Goal: Task Accomplishment & Management: Use online tool/utility

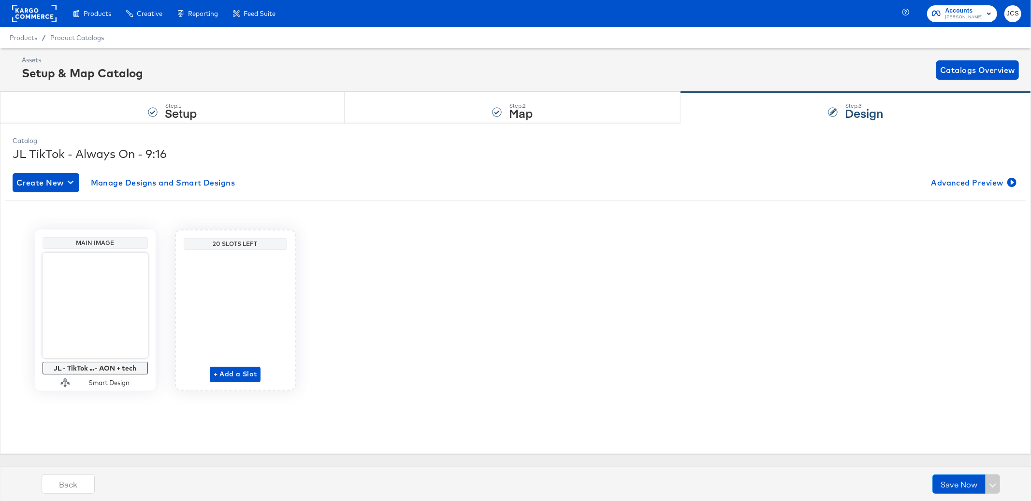
click at [37, 13] on rect at bounding box center [34, 13] width 44 height 17
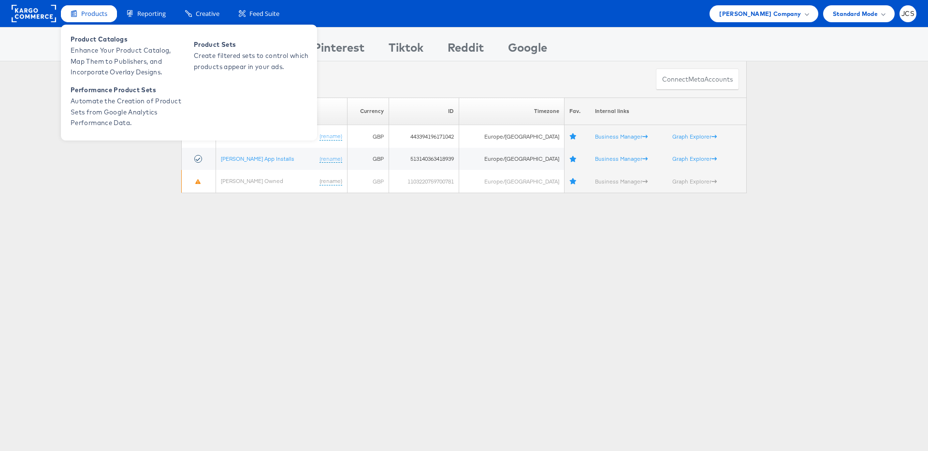
click at [86, 14] on span "Products" at bounding box center [94, 13] width 26 height 9
click at [92, 55] on span "Enhance Your Product Catalog, Map Them to Publishers, and Incorporate Overlay D…" at bounding box center [129, 61] width 116 height 33
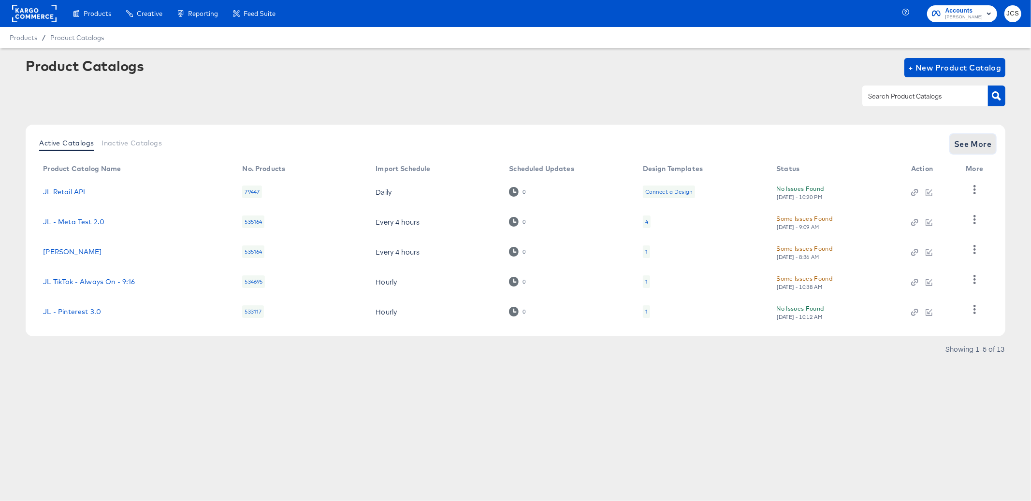
click at [962, 144] on span "See More" at bounding box center [973, 144] width 38 height 14
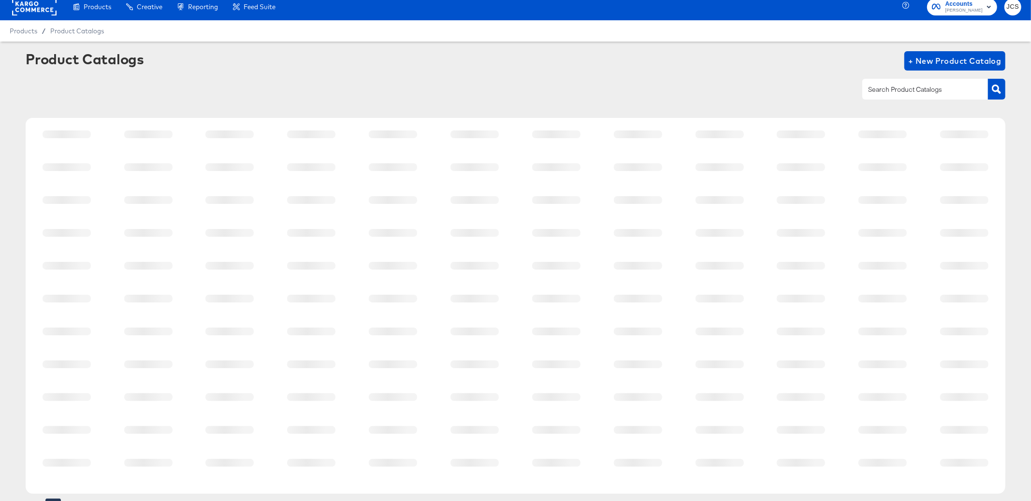
scroll to position [39, 0]
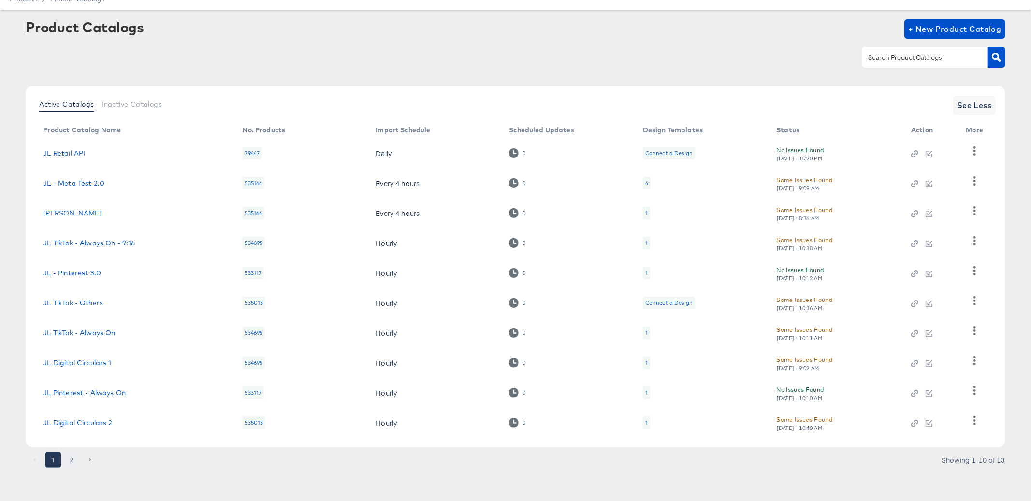
click at [67, 458] on button "2" at bounding box center [71, 459] width 15 height 15
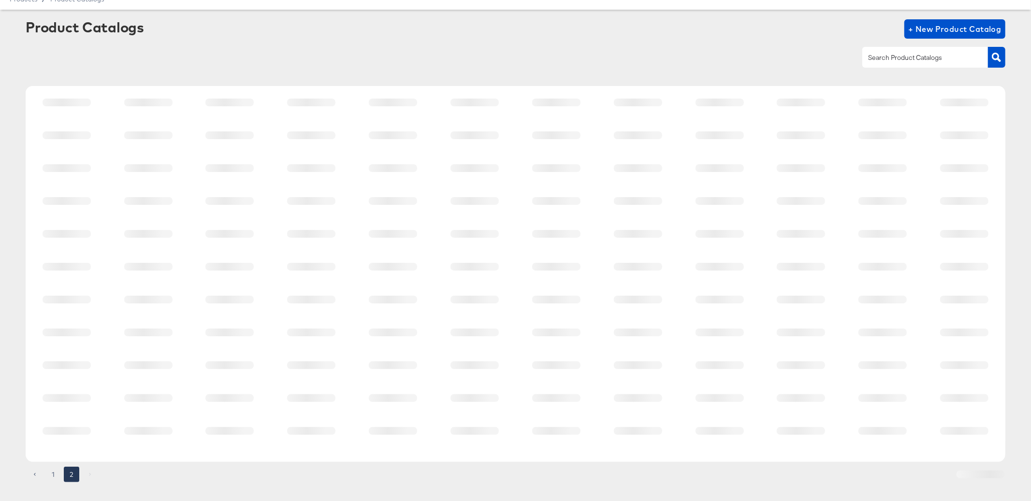
scroll to position [0, 0]
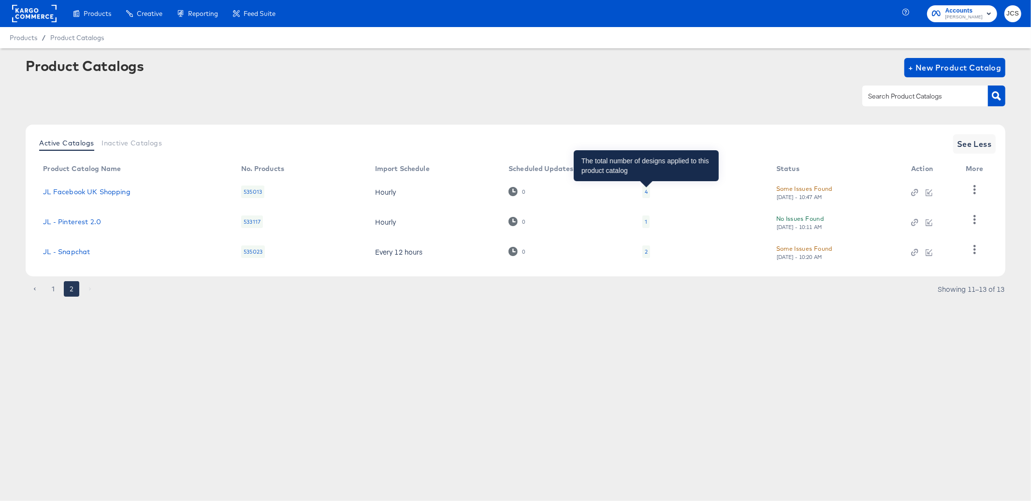
click at [646, 191] on div "4" at bounding box center [646, 192] width 3 height 8
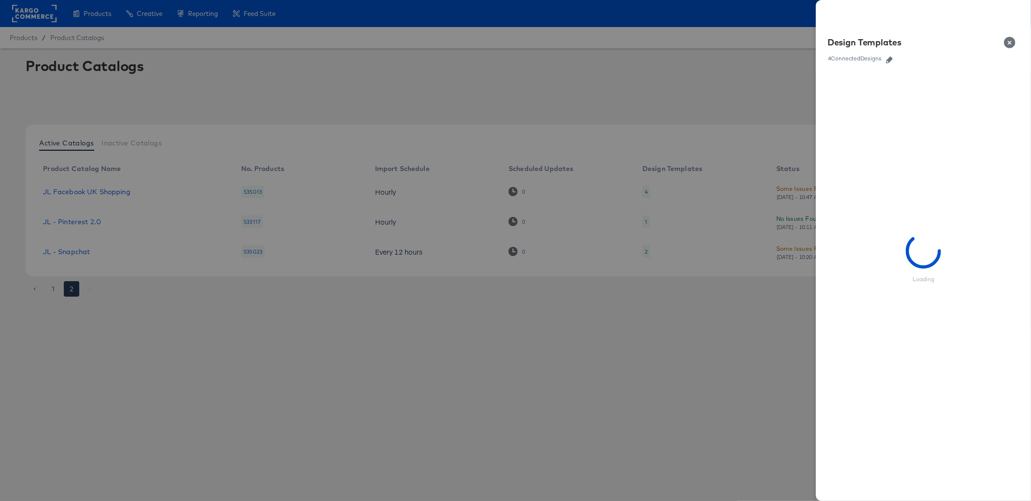
click at [879, 58] on div "4 Connected Designs" at bounding box center [854, 58] width 55 height 7
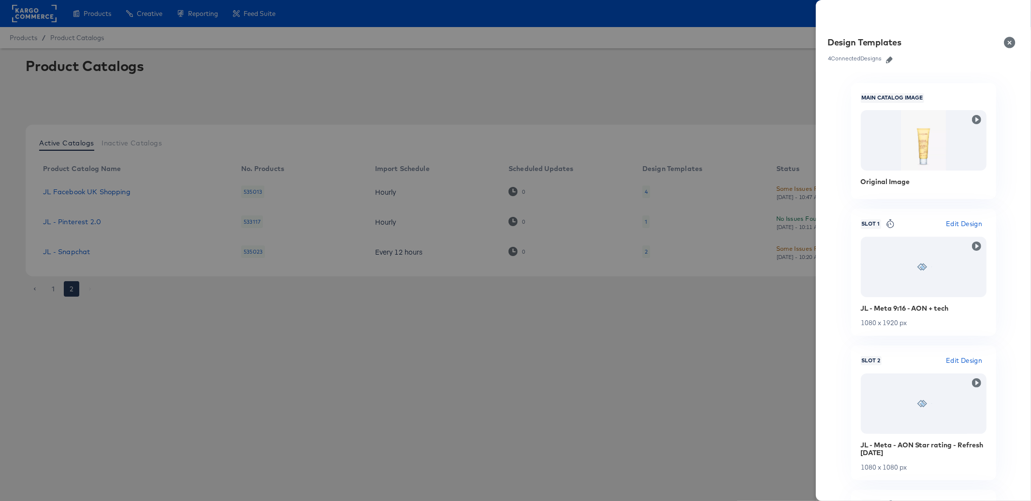
click at [891, 58] on icon "button" at bounding box center [889, 60] width 7 height 7
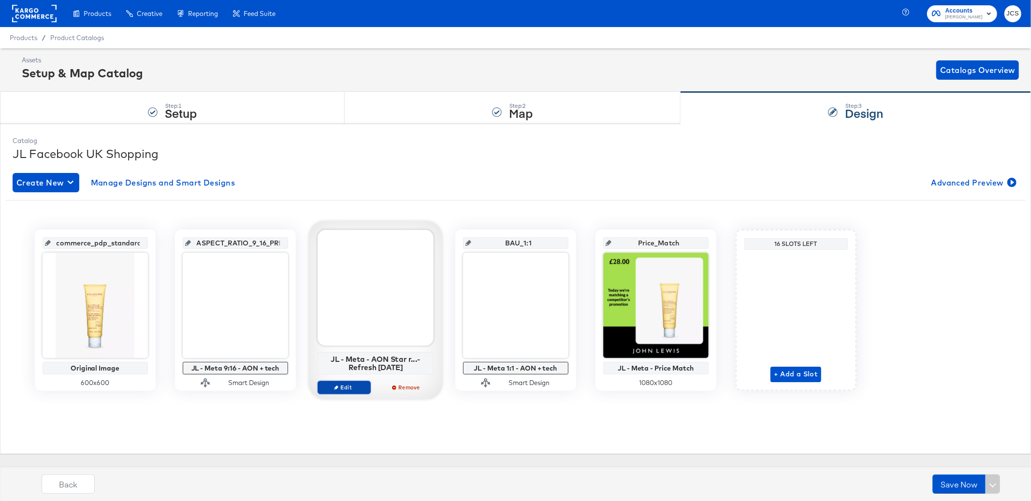
click at [349, 389] on span "Edit" at bounding box center [343, 387] width 44 height 7
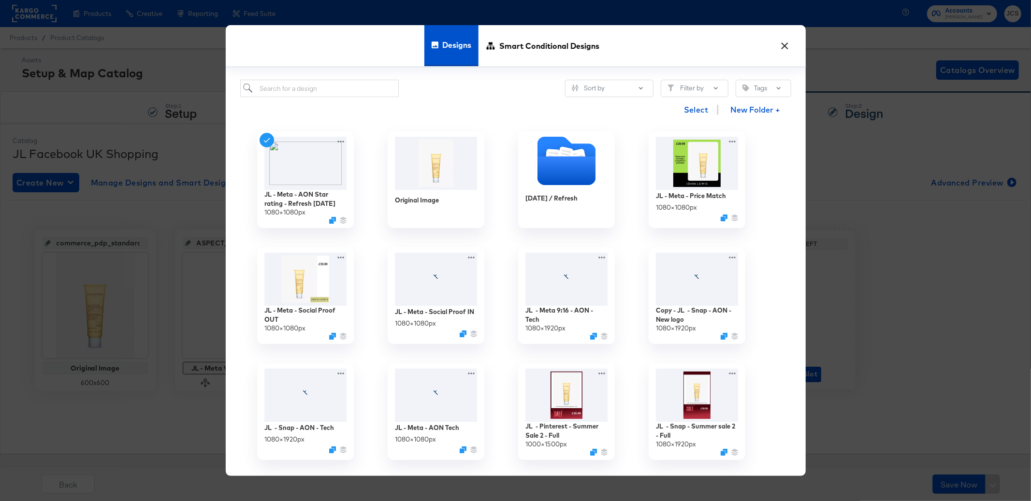
click at [784, 45] on button "×" at bounding box center [784, 43] width 17 height 17
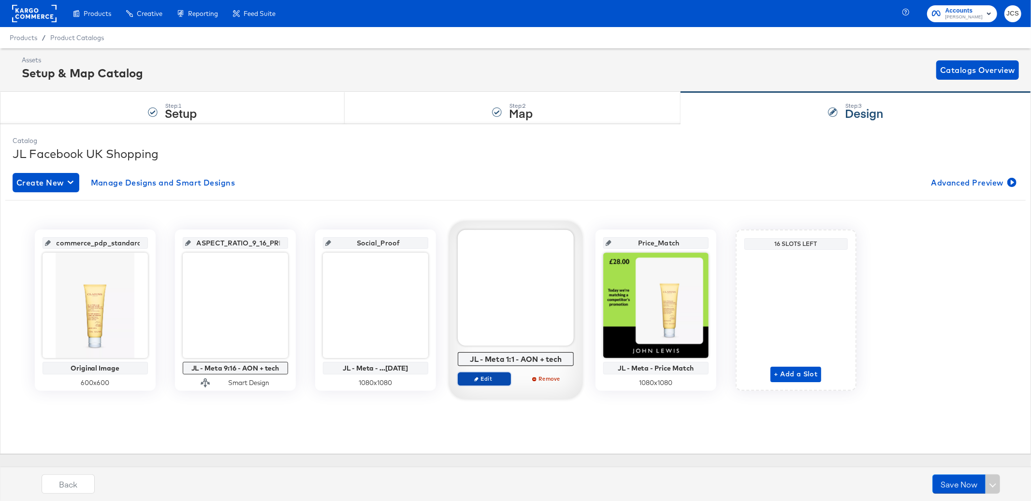
click at [477, 378] on icon "button" at bounding box center [476, 379] width 4 height 4
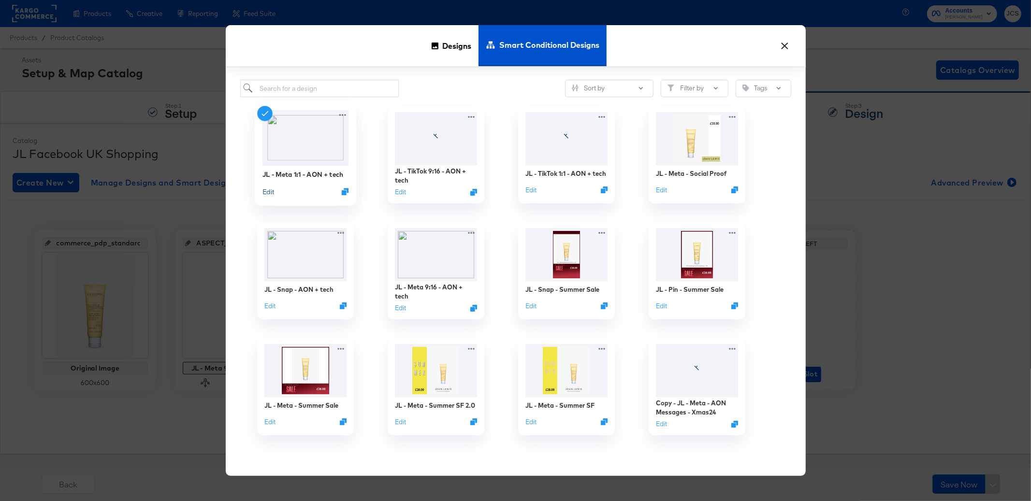
click at [266, 192] on button "Edit" at bounding box center [268, 191] width 12 height 9
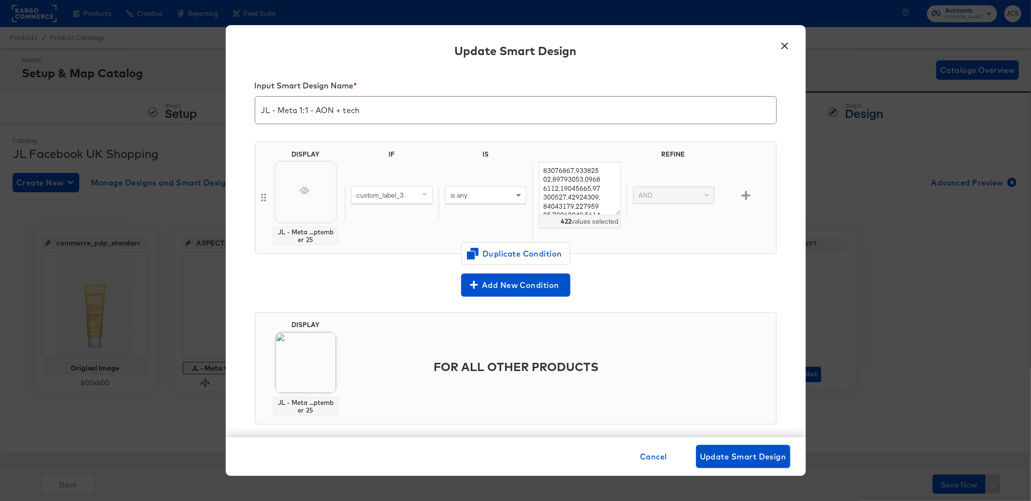
scroll to position [6, 0]
click at [564, 211] on textarea at bounding box center [579, 190] width 81 height 54
click at [783, 47] on button "×" at bounding box center [784, 43] width 17 height 17
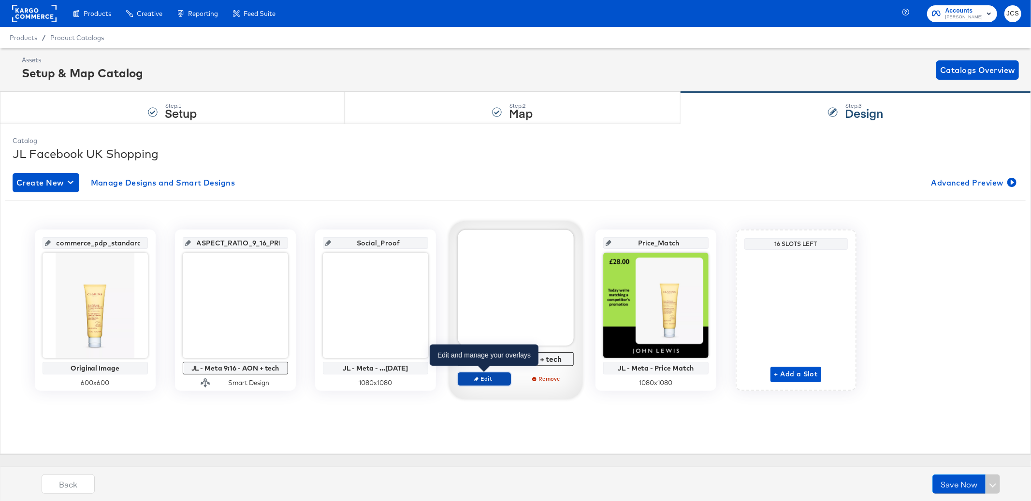
click at [495, 378] on span "Edit" at bounding box center [483, 378] width 44 height 7
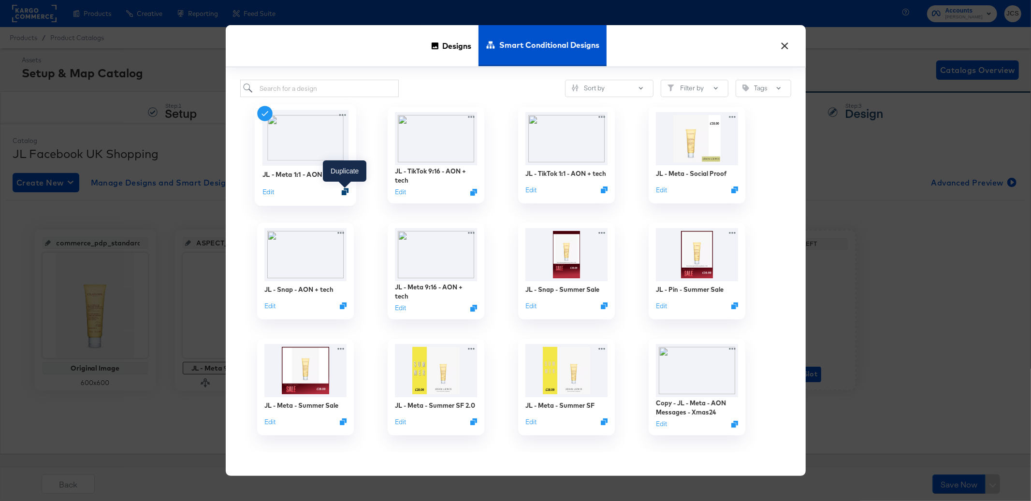
click at [344, 192] on icon "Duplicate" at bounding box center [344, 191] width 7 height 7
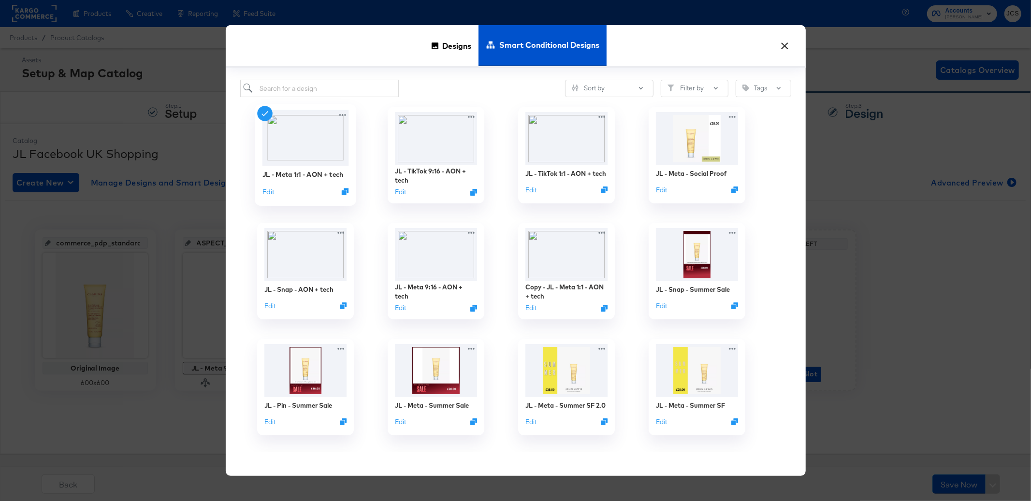
click at [782, 47] on button "×" at bounding box center [784, 43] width 17 height 17
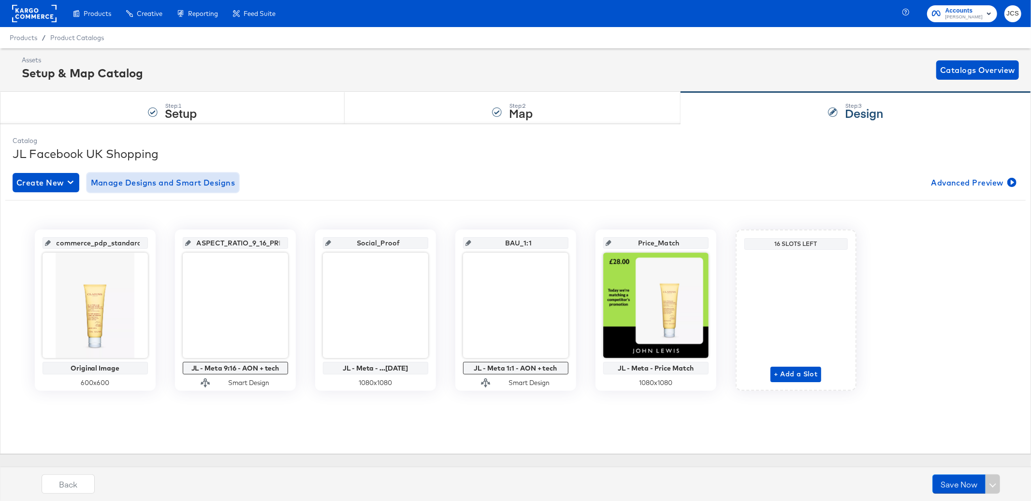
click at [220, 182] on span "Manage Designs and Smart Designs" at bounding box center [163, 183] width 144 height 14
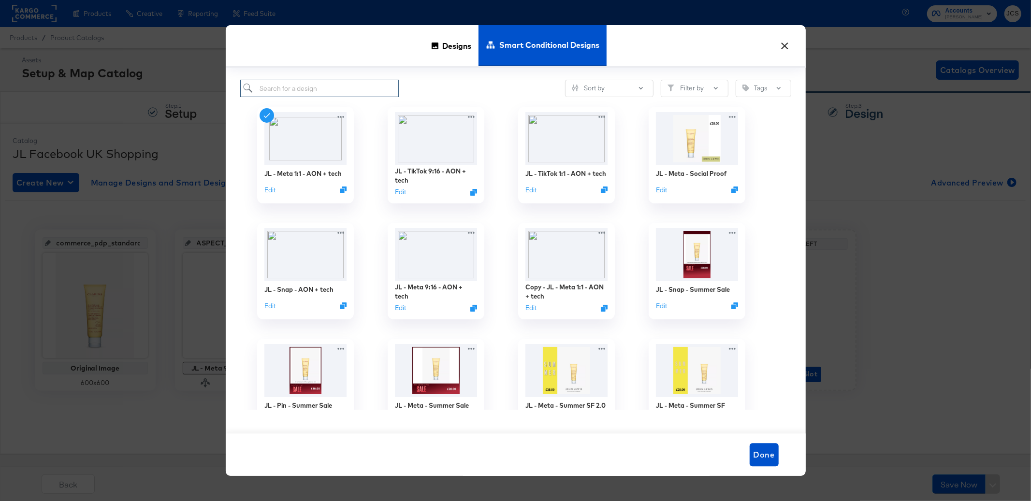
click at [310, 88] on input "search" at bounding box center [319, 89] width 159 height 18
type input "jl"
click at [402, 195] on button "Edit" at bounding box center [398, 193] width 12 height 9
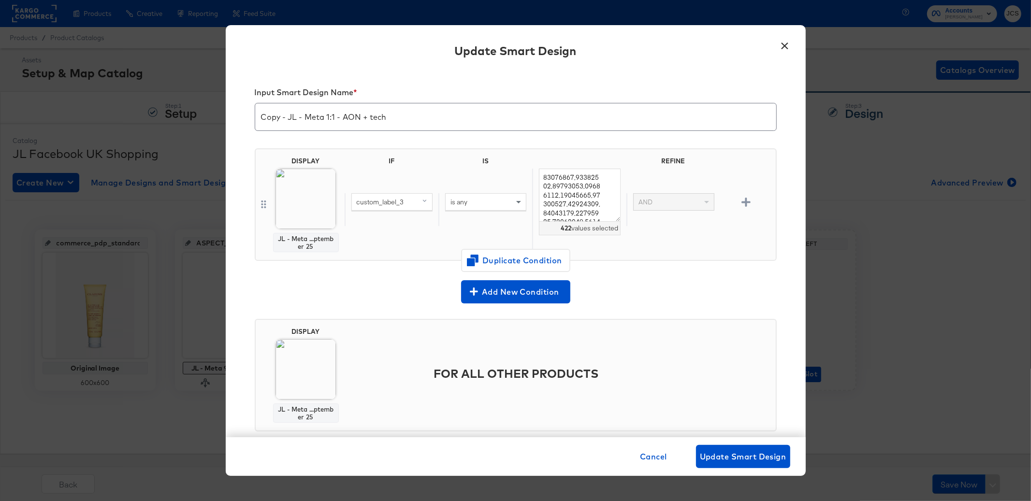
scroll to position [17, 0]
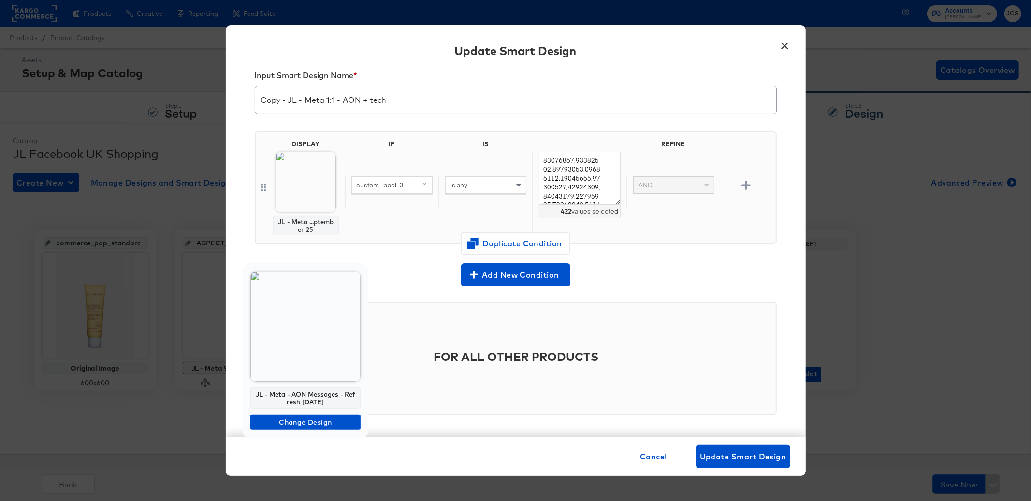
click at [305, 360] on img at bounding box center [305, 327] width 110 height 110
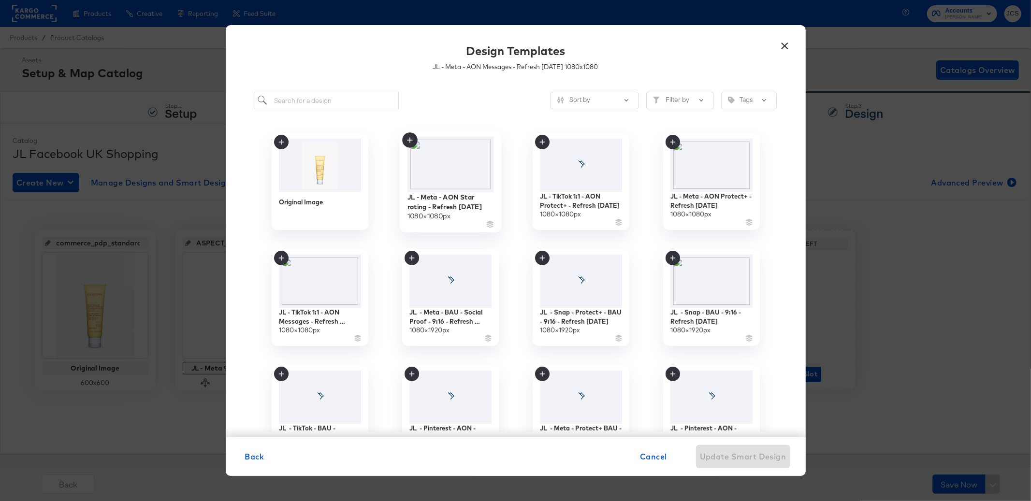
click at [454, 174] on img at bounding box center [450, 165] width 86 height 56
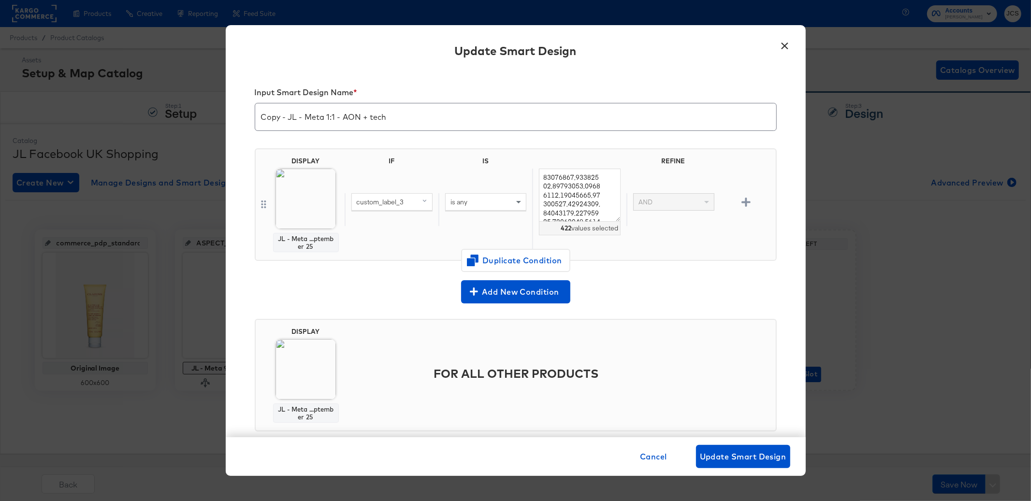
scroll to position [17, 0]
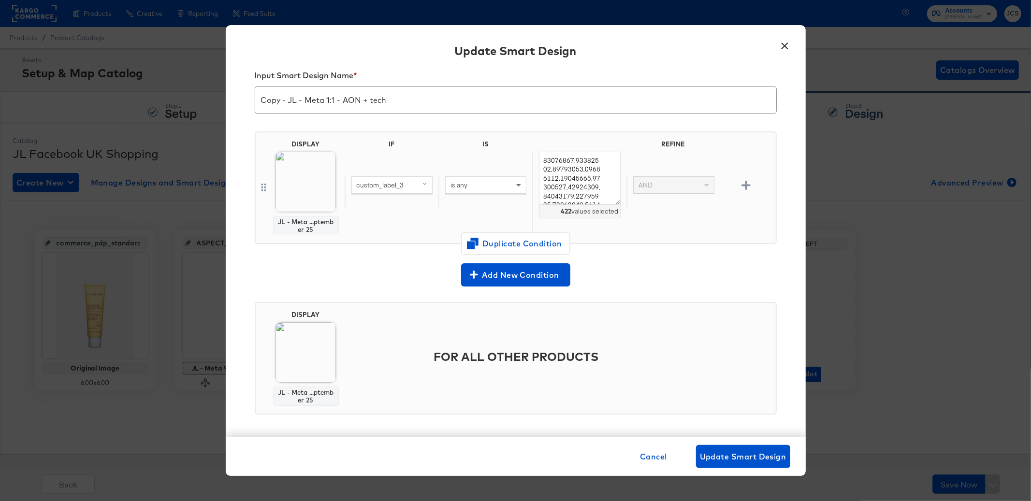
click at [289, 100] on input "Copy - JL - Meta 1:1 - AON + tech" at bounding box center [515, 96] width 521 height 27
click at [332, 99] on input "JL - Meta 1:1 - AON + tech" at bounding box center [515, 96] width 521 height 27
type input "JL - Meta 1:1 - Social Proof + Protect+"
click at [732, 453] on span "Update Smart Design" at bounding box center [743, 457] width 86 height 14
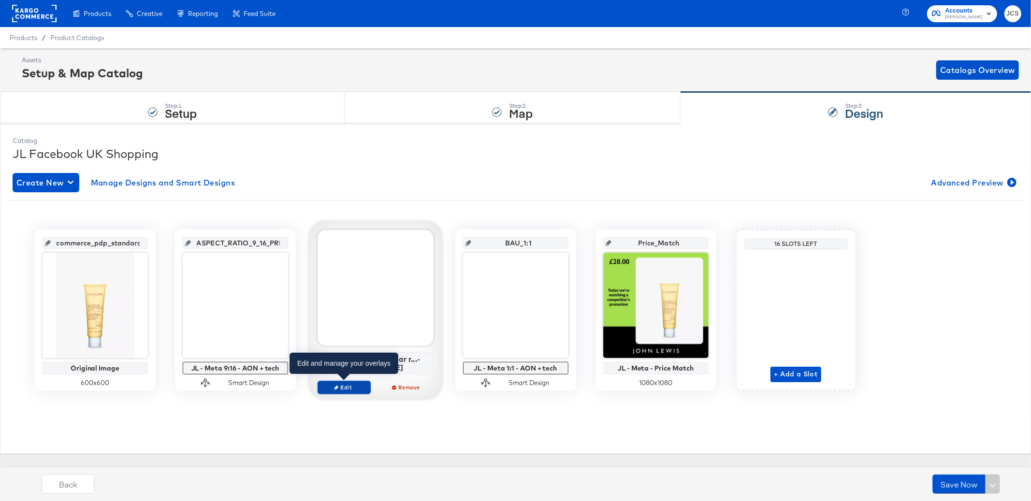
click at [345, 387] on span "Edit" at bounding box center [343, 387] width 44 height 7
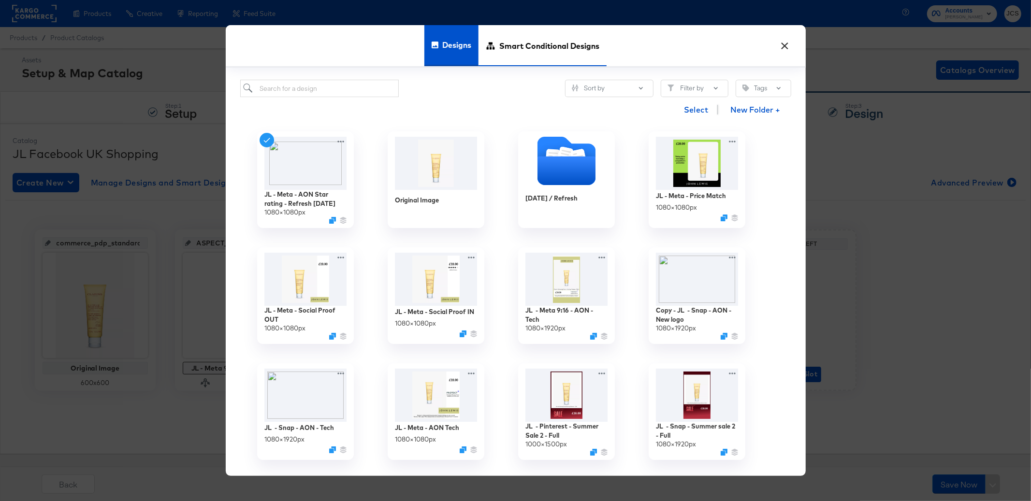
click at [524, 47] on span "Smart Conditional Designs" at bounding box center [549, 45] width 100 height 43
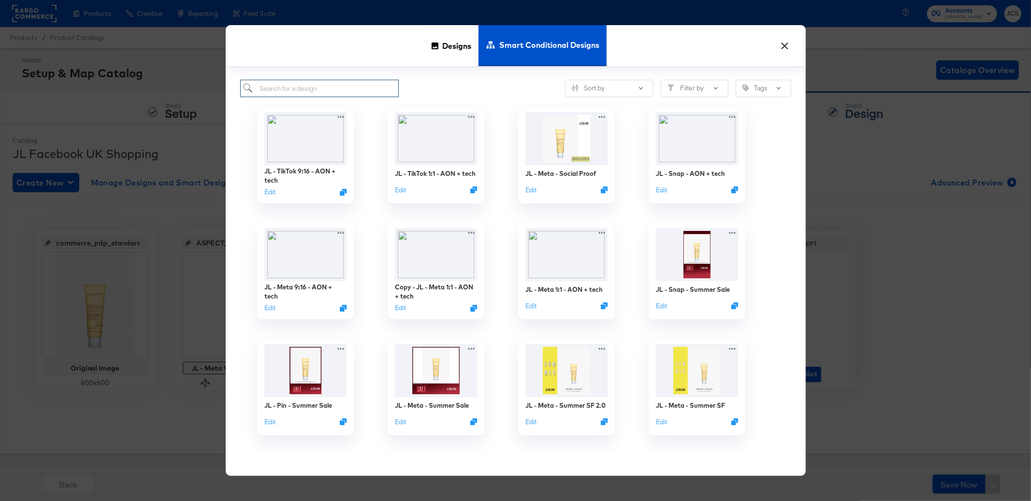
click at [326, 89] on input "search" at bounding box center [319, 89] width 159 height 18
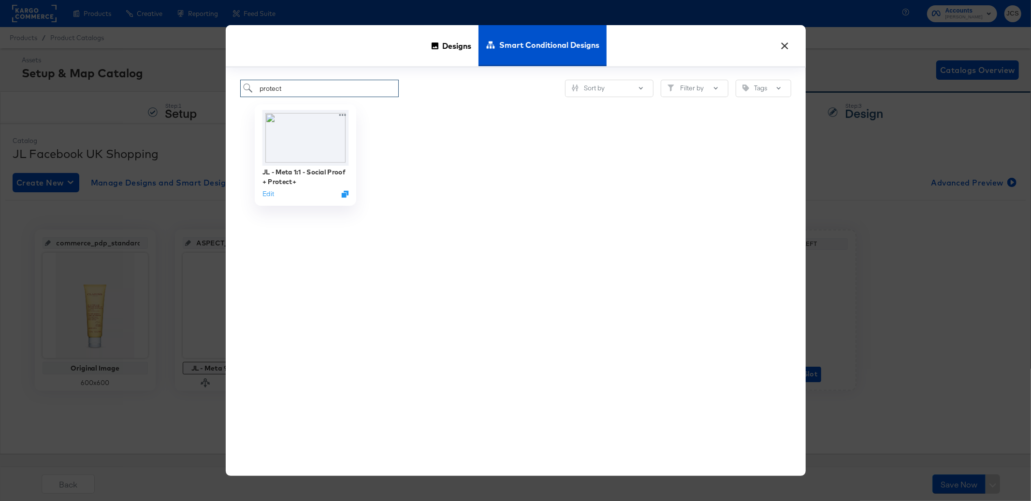
type input "protect"
click at [322, 147] on img at bounding box center [305, 138] width 86 height 56
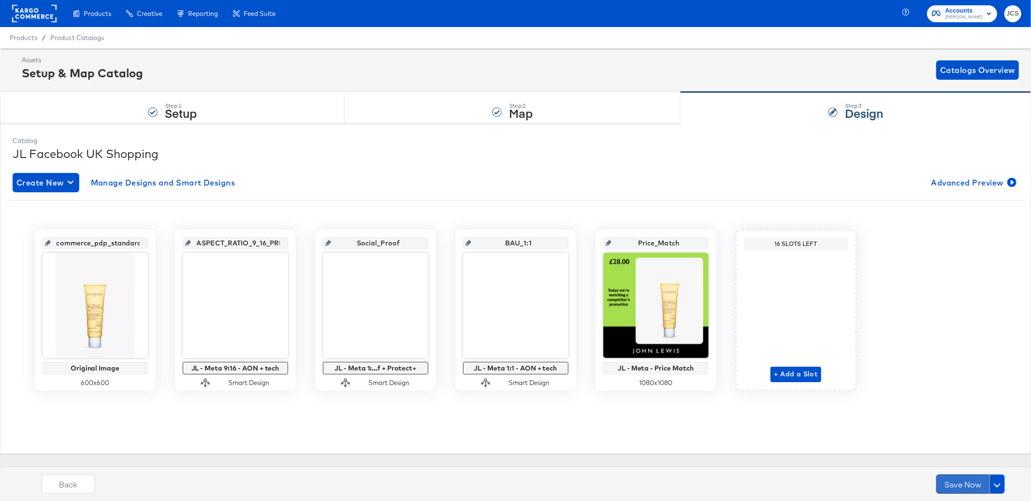
click at [950, 490] on button "Save Now" at bounding box center [962, 483] width 53 height 19
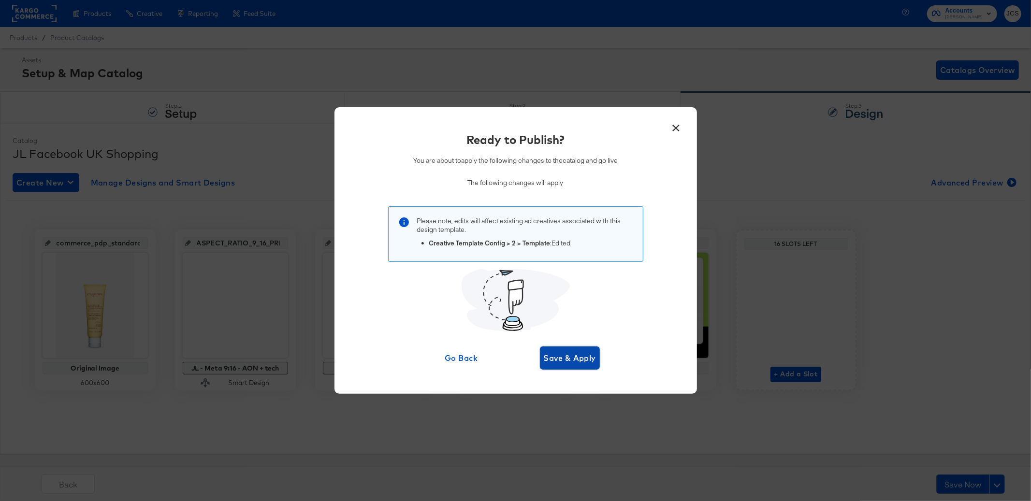
click at [572, 363] on span "Save & Apply" at bounding box center [570, 358] width 53 height 14
